Goal: Information Seeking & Learning: Learn about a topic

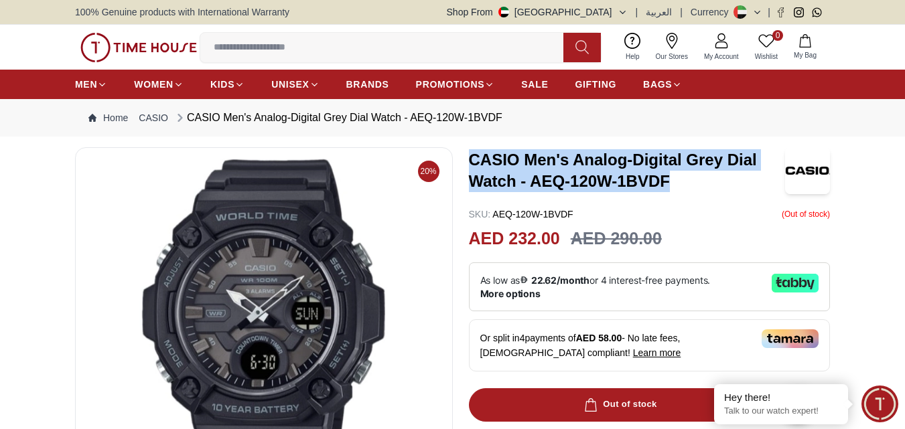
drag, startPoint x: 461, startPoint y: 154, endPoint x: 680, endPoint y: 186, distance: 220.6
copy h3 "CASIO Men's Analog-Digital Grey Dial Watch - AEQ-120W-1BVDF"
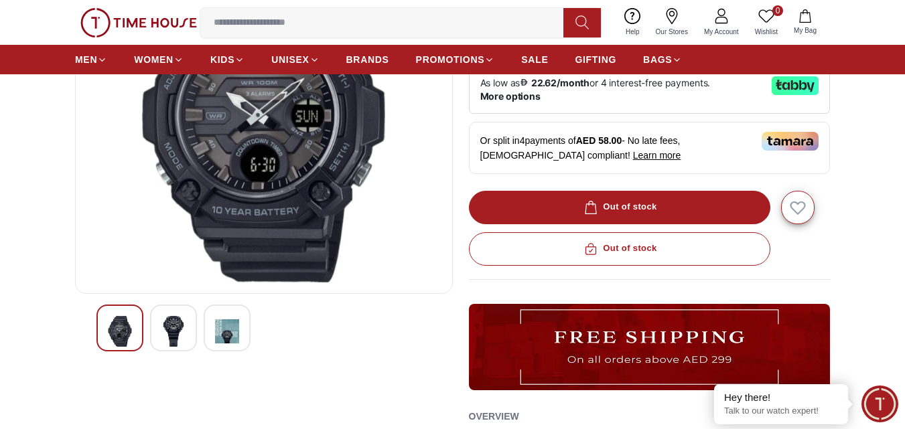
scroll to position [201, 0]
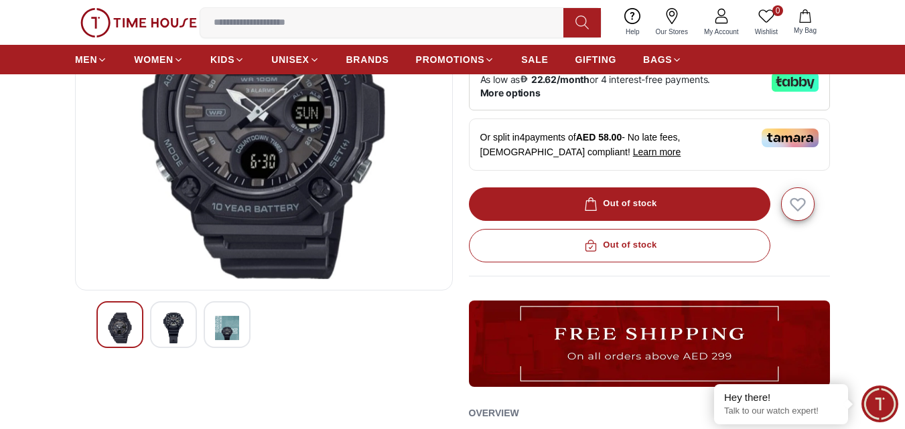
click at [158, 332] on div at bounding box center [173, 324] width 47 height 47
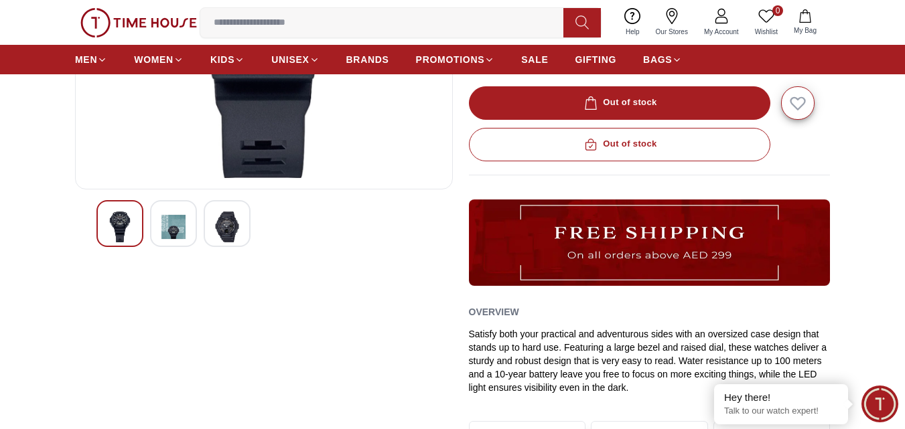
scroll to position [335, 0]
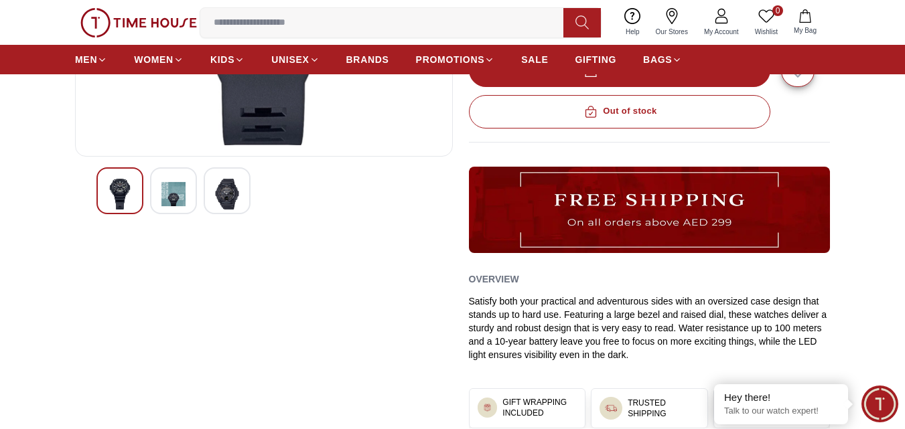
click at [169, 192] on img at bounding box center [173, 194] width 24 height 31
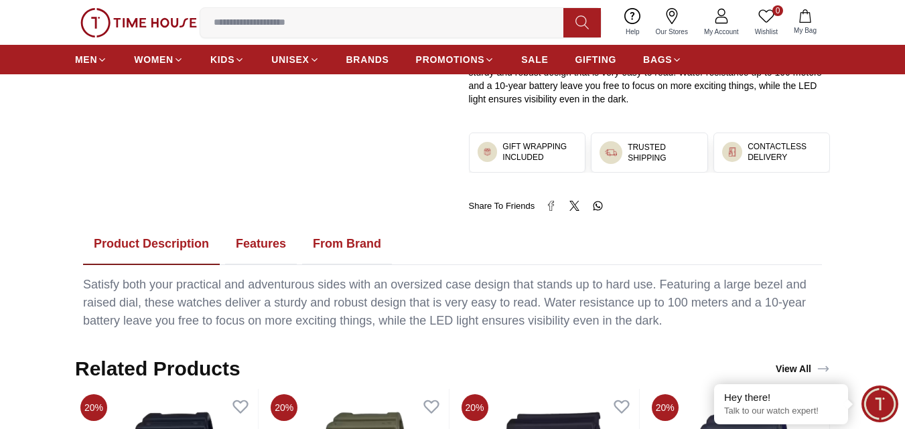
scroll to position [603, 0]
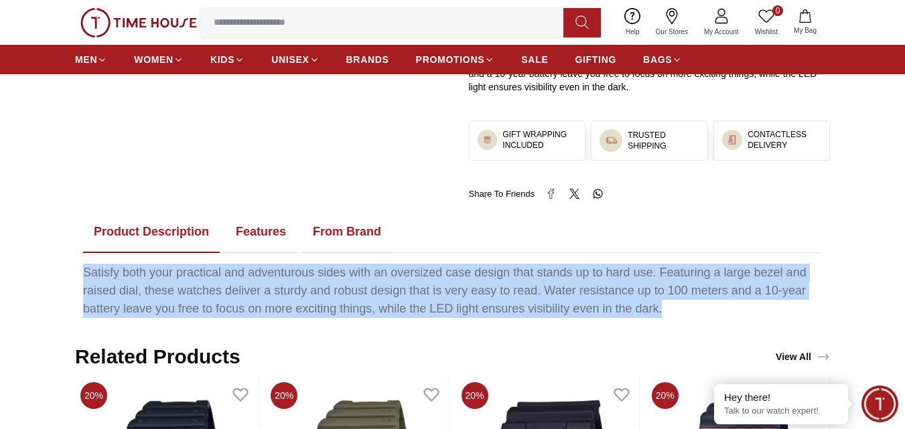
drag, startPoint x: 85, startPoint y: 269, endPoint x: 683, endPoint y: 311, distance: 599.0
click at [683, 311] on div "Satisfy both your practical and adventurous sides with an oversized case design…" at bounding box center [452, 291] width 739 height 54
copy div "Satisfy both your practical and adventurous sides with an oversized case design…"
click at [271, 226] on button "Features" at bounding box center [261, 233] width 72 height 42
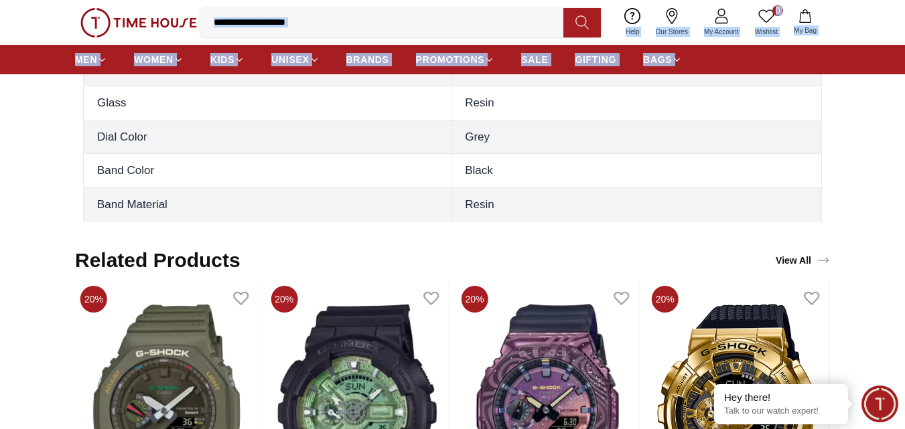
scroll to position [919, 0]
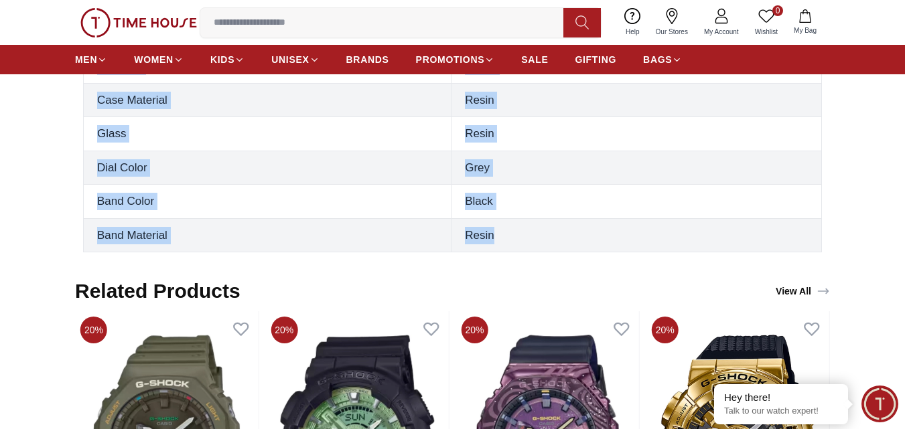
drag, startPoint x: 97, startPoint y: 282, endPoint x: 542, endPoint y: 226, distance: 448.3
click at [542, 226] on tbody "Gender [DEMOGRAPHIC_DATA] Movement Quartz Display Type Analog-Digital Warranty …" at bounding box center [453, 100] width 738 height 305
copy tbody "Gender [DEMOGRAPHIC_DATA] Movement Quartz Display Type Analog-Digital Warranty …"
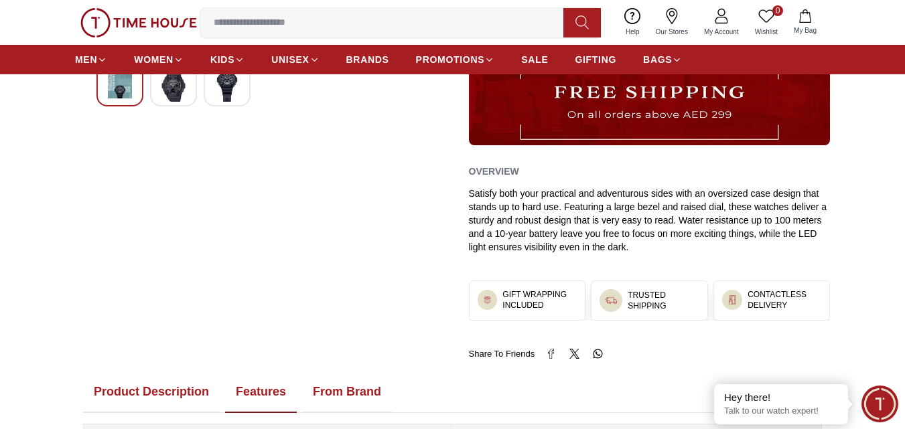
scroll to position [450, 0]
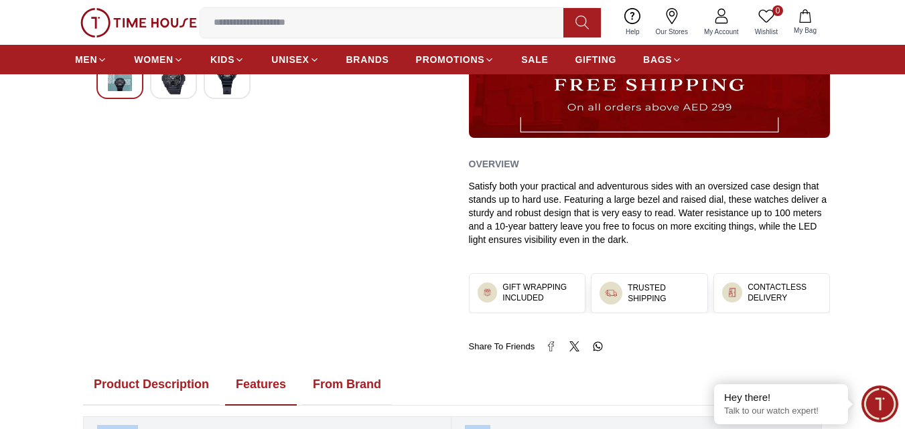
click at [349, 380] on button "From Brand" at bounding box center [347, 385] width 90 height 42
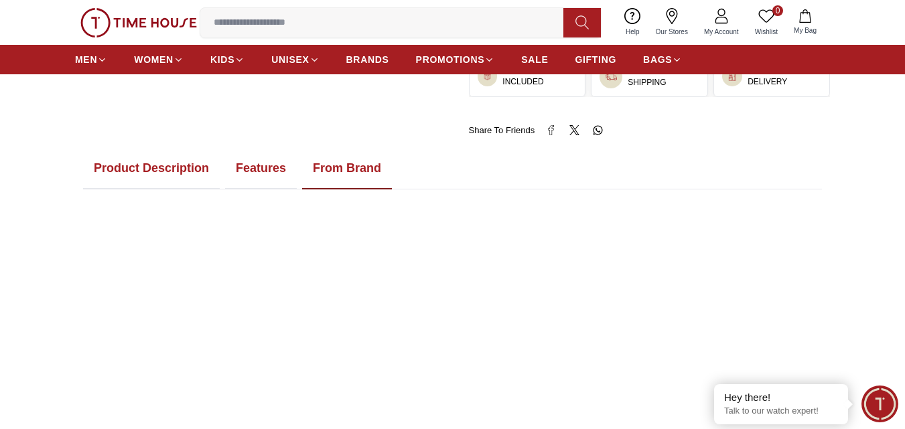
scroll to position [517, 0]
